Goal: Find specific page/section: Find specific page/section

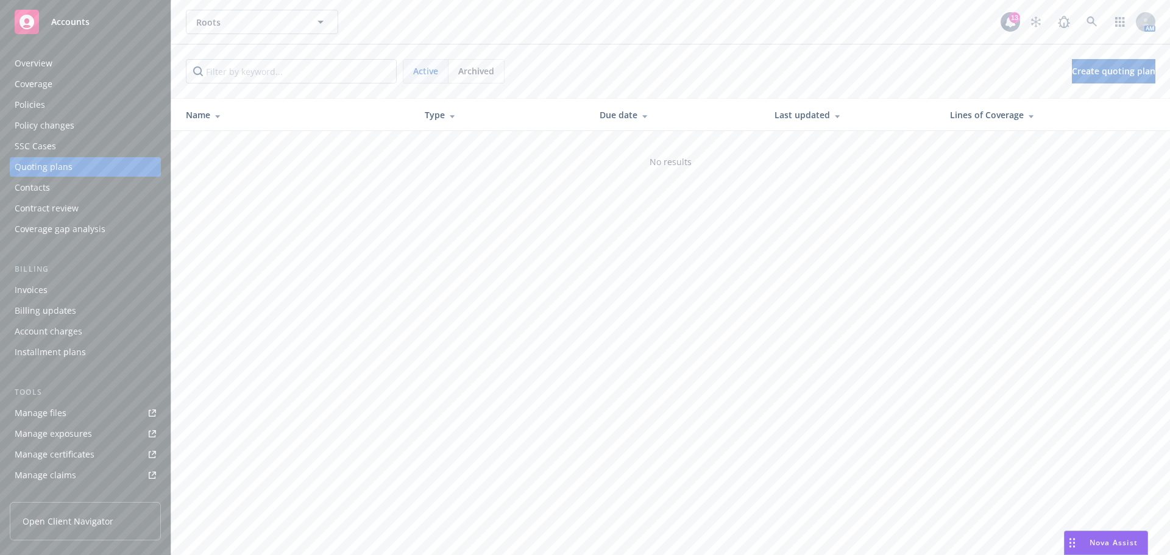
click at [73, 104] on div "Policies" at bounding box center [85, 105] width 141 height 20
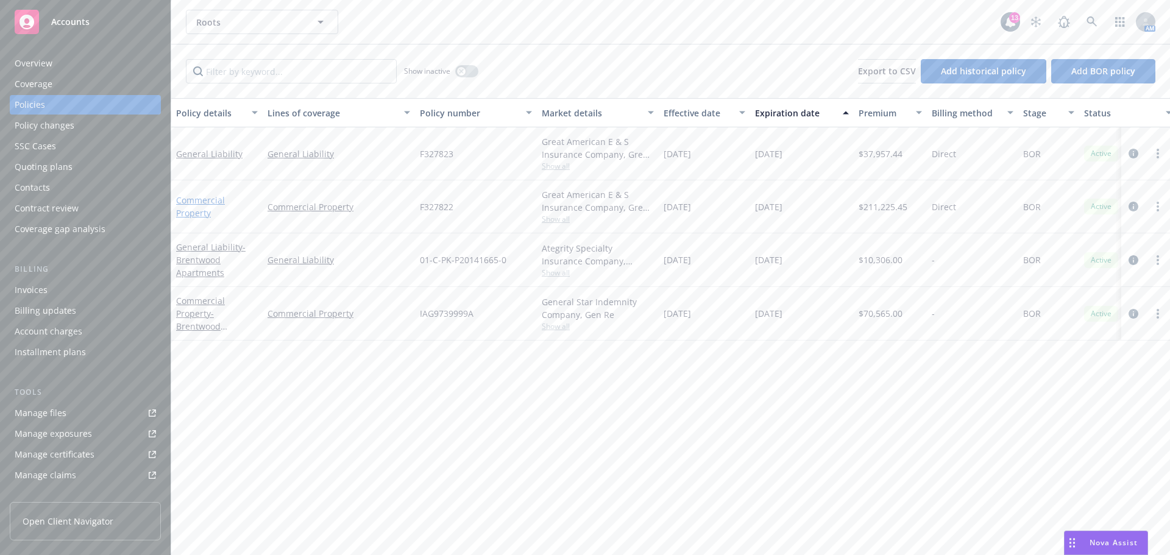
click at [201, 204] on link "Commercial Property" at bounding box center [200, 206] width 49 height 24
click at [201, 204] on div "Roots Roots 13 AM Show inactive Export to CSV Add historical policy Add BOR pol…" at bounding box center [670, 277] width 999 height 555
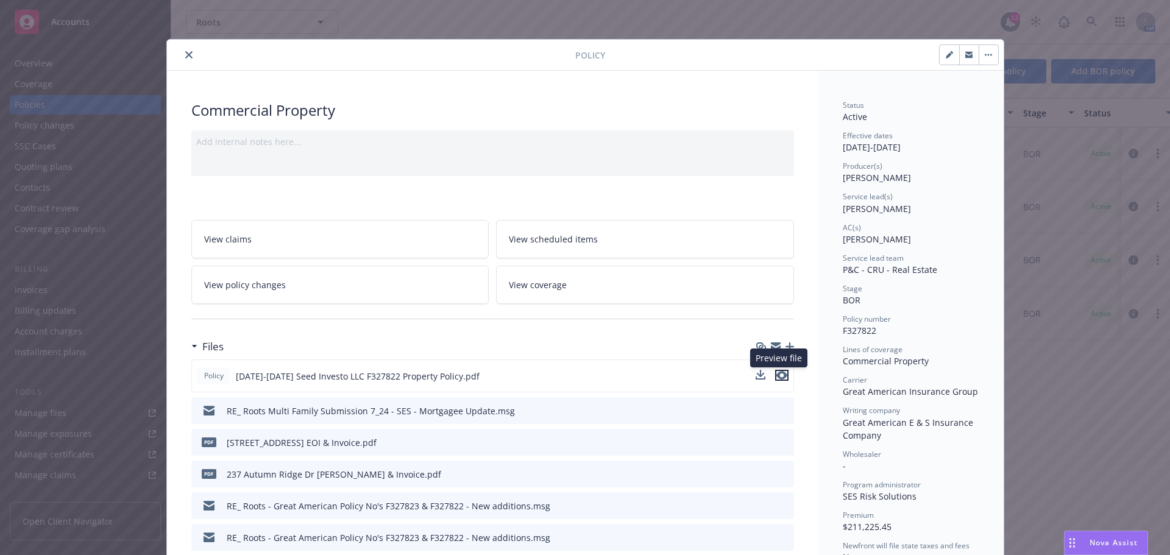
click at [777, 374] on icon "preview file" at bounding box center [782, 375] width 11 height 9
